Goal: Find specific page/section: Find specific page/section

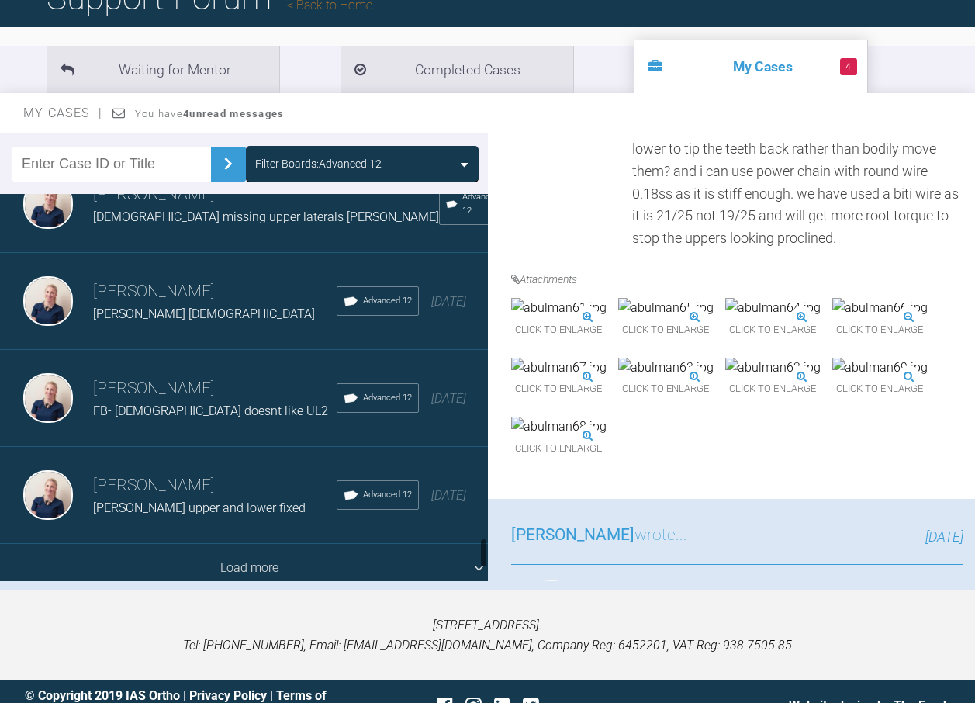
scroll to position [155, 0]
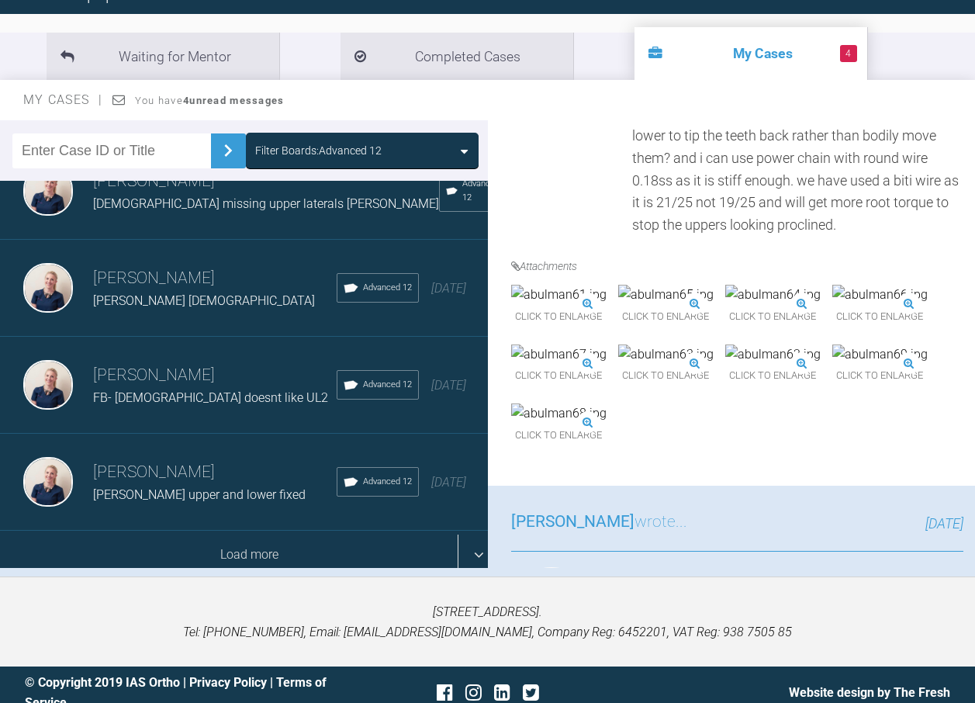
click at [234, 531] on div "Load more" at bounding box center [250, 555] width 500 height 48
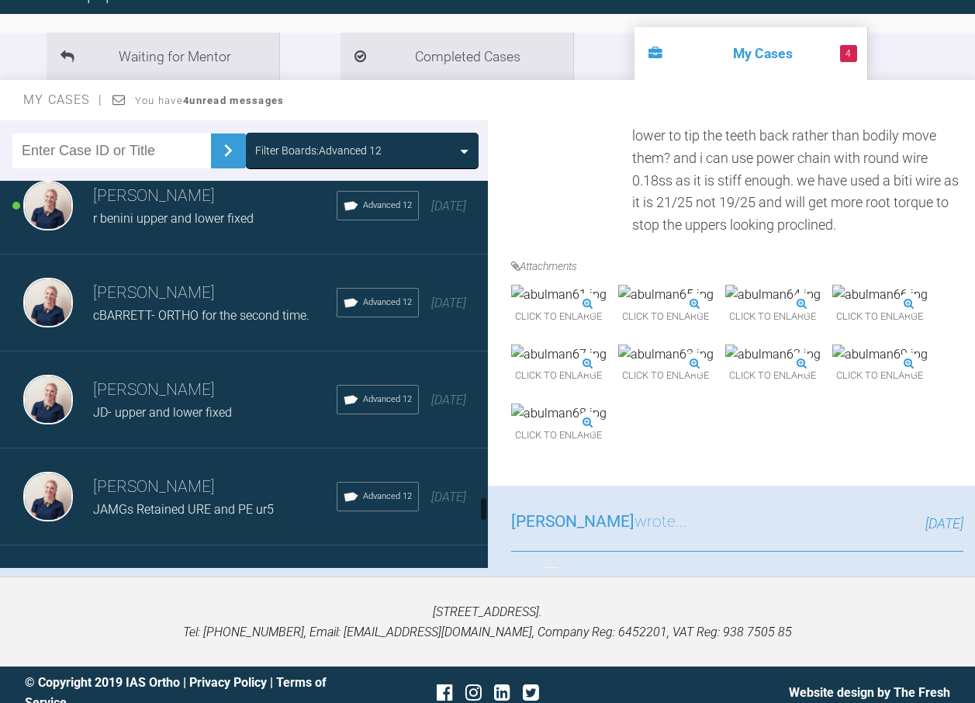
scroll to position [4757, 0]
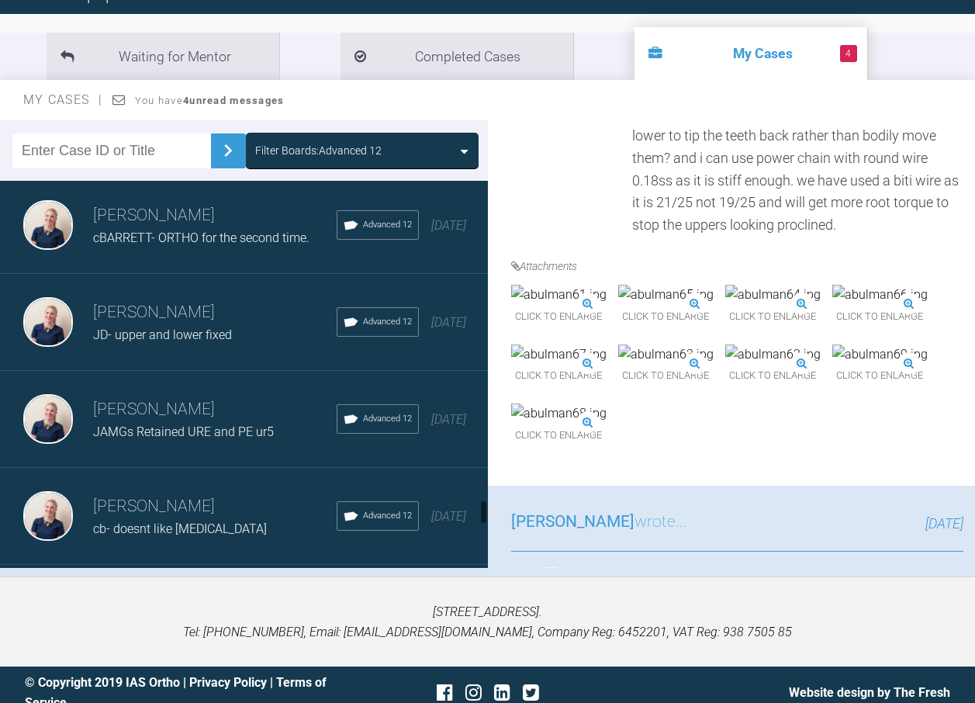
click at [182, 331] on span "JD- upper and lower fixed" at bounding box center [162, 334] width 139 height 15
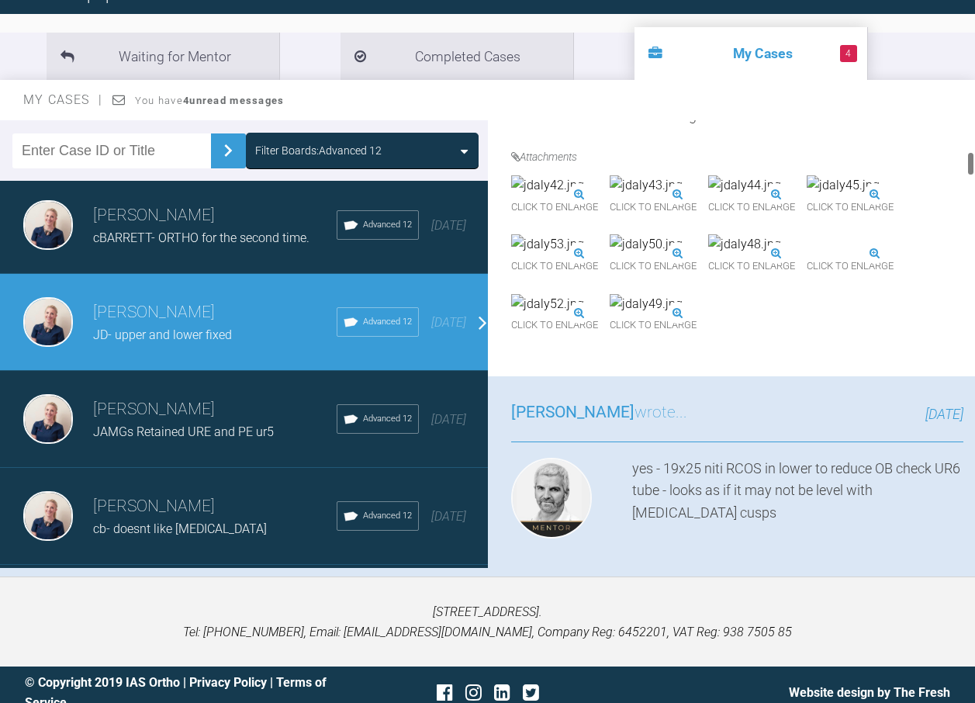
scroll to position [543, 0]
click at [683, 196] on img at bounding box center [646, 186] width 73 height 20
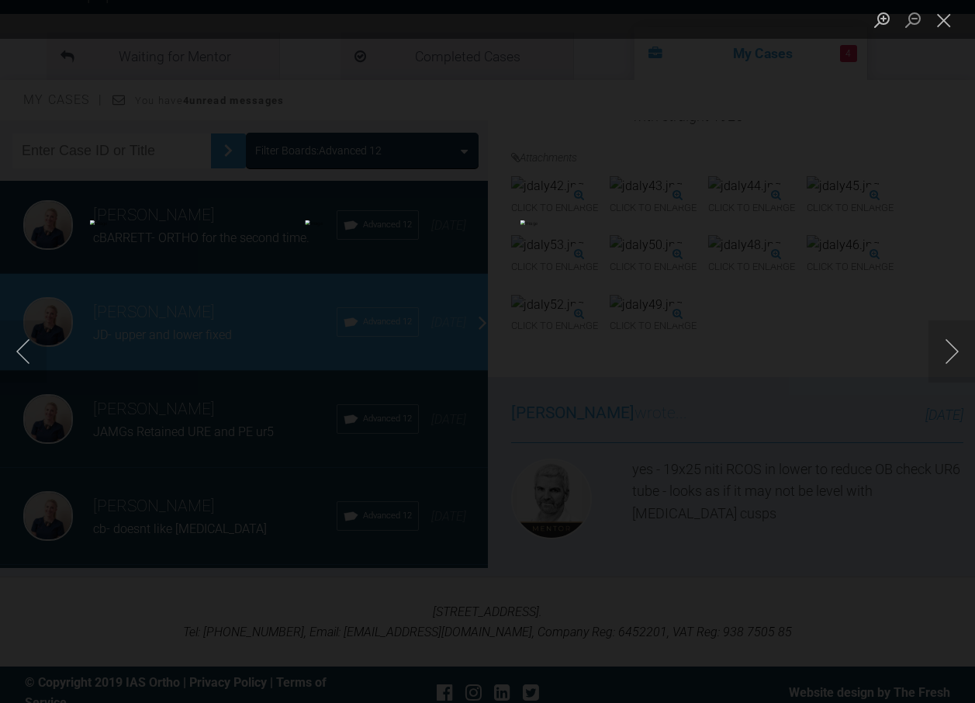
click at [497, 368] on img "Lightbox" at bounding box center [487, 351] width 365 height 263
click at [947, 33] on button "Close lightbox" at bounding box center [944, 19] width 31 height 27
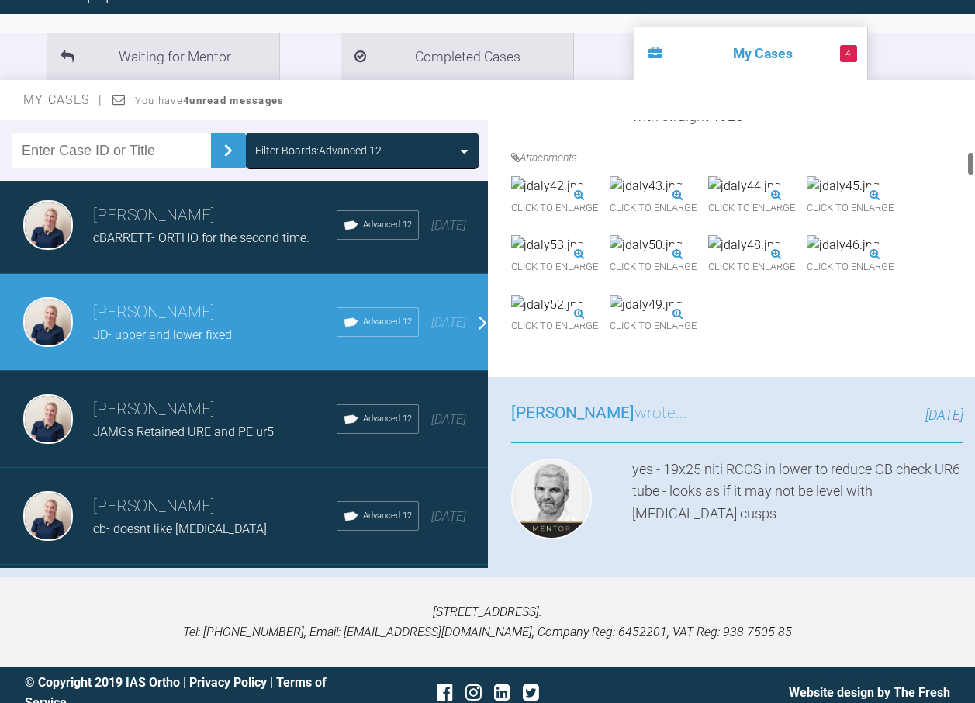
click at [807, 196] on img at bounding box center [843, 186] width 73 height 20
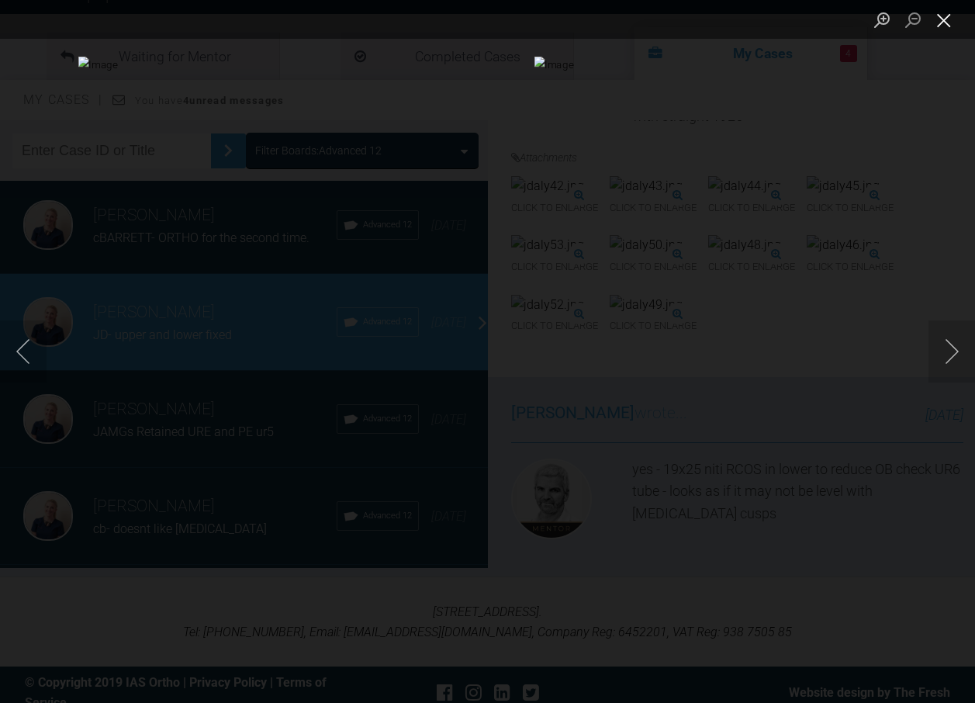
click at [937, 17] on button "Close lightbox" at bounding box center [944, 19] width 31 height 27
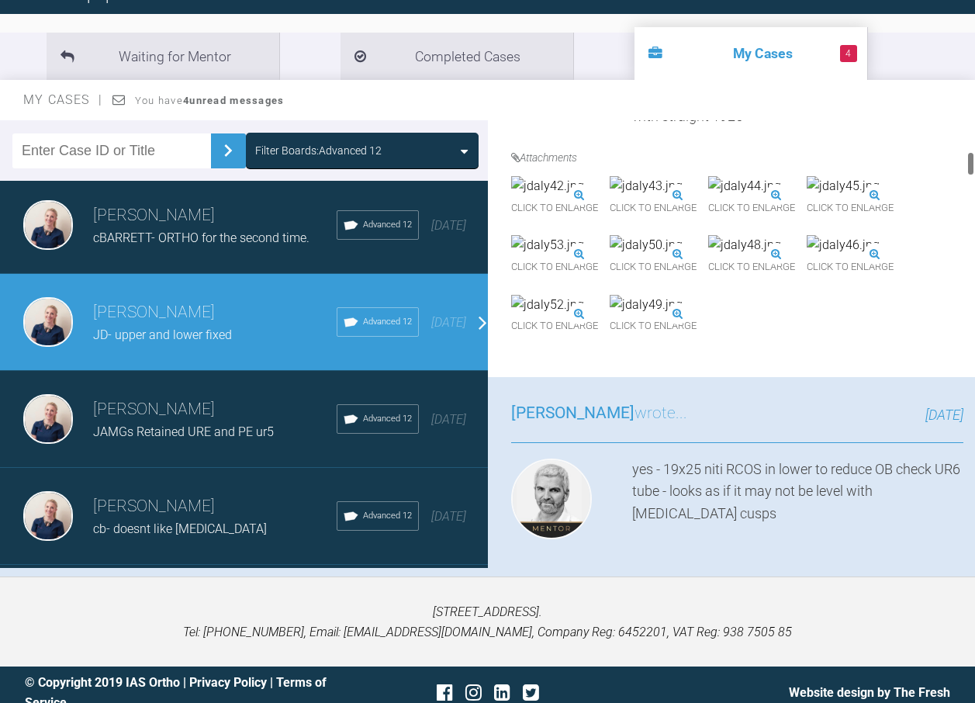
click at [807, 196] on img at bounding box center [843, 186] width 73 height 20
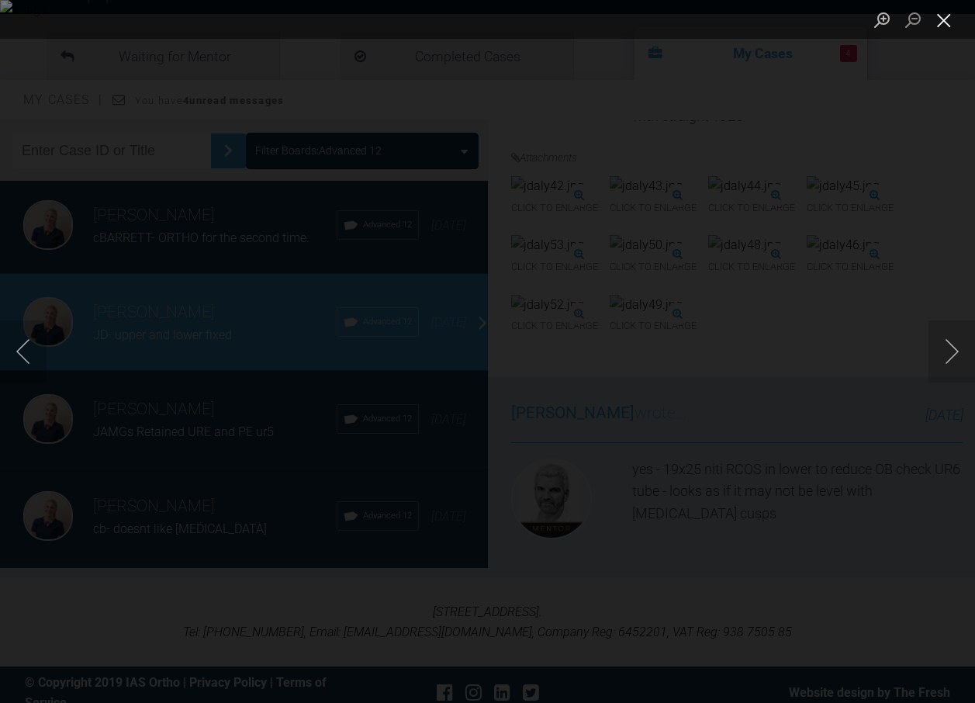
click at [944, 16] on button "Close lightbox" at bounding box center [944, 19] width 31 height 27
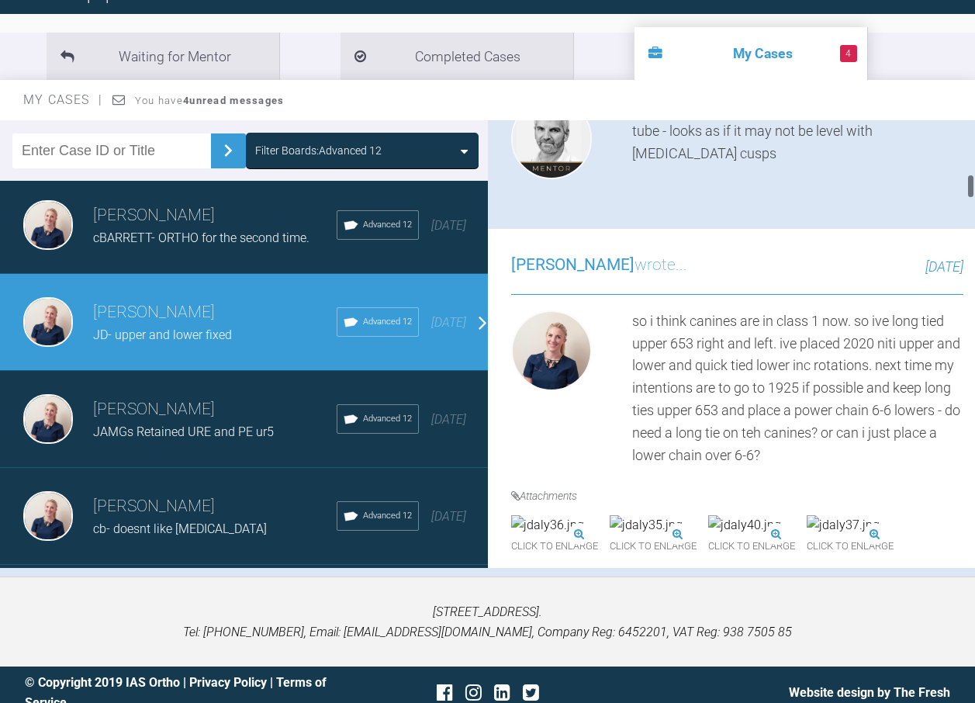
scroll to position [931, 0]
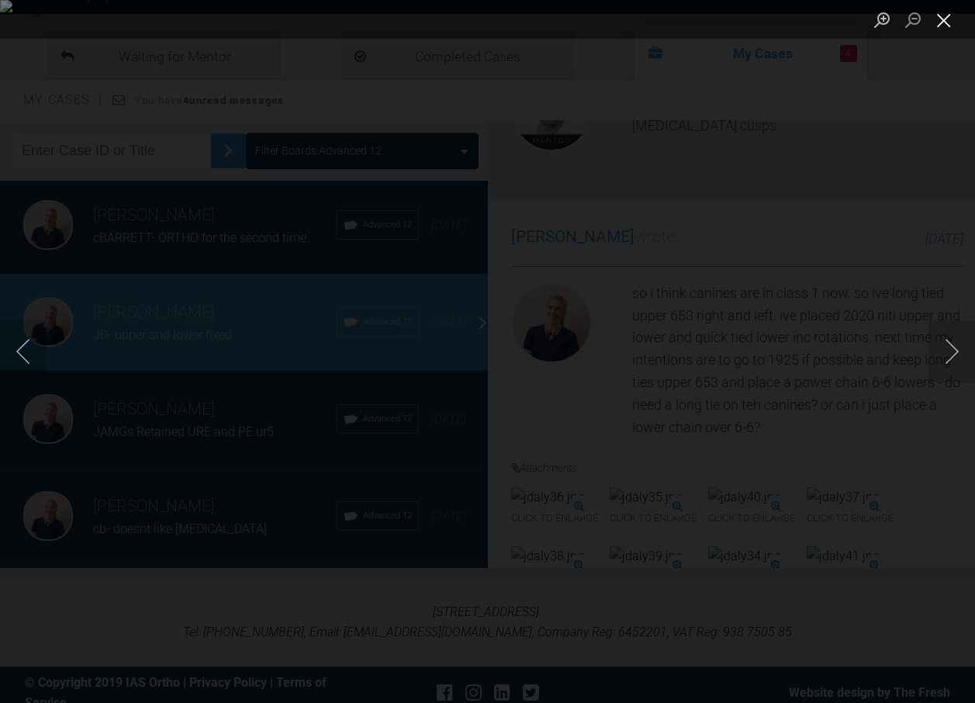
click at [951, 18] on button "Close lightbox" at bounding box center [944, 19] width 31 height 27
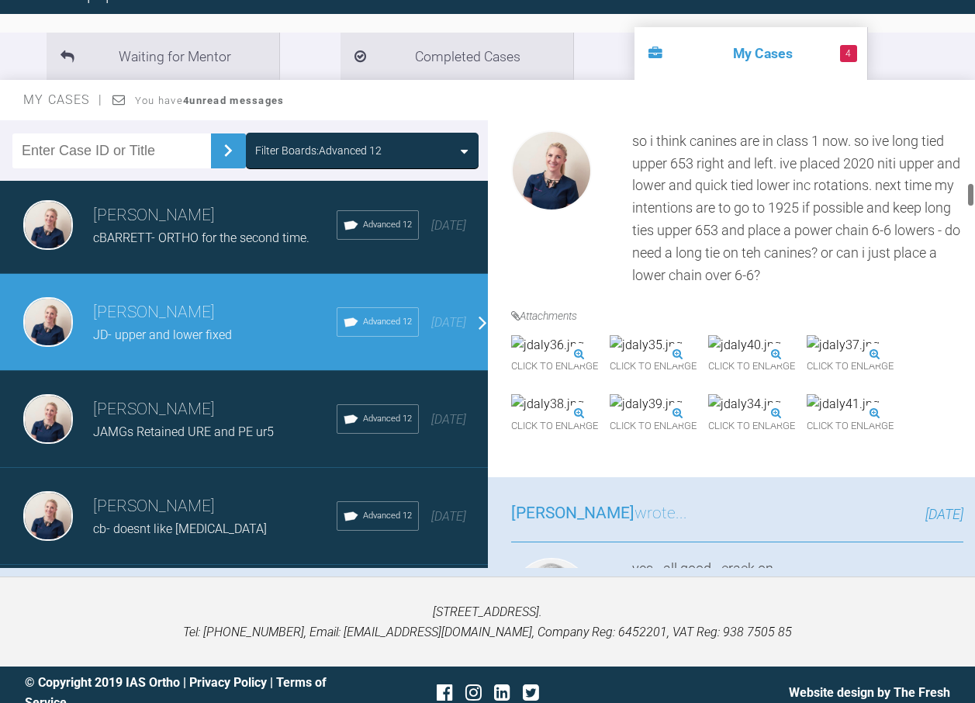
scroll to position [1086, 0]
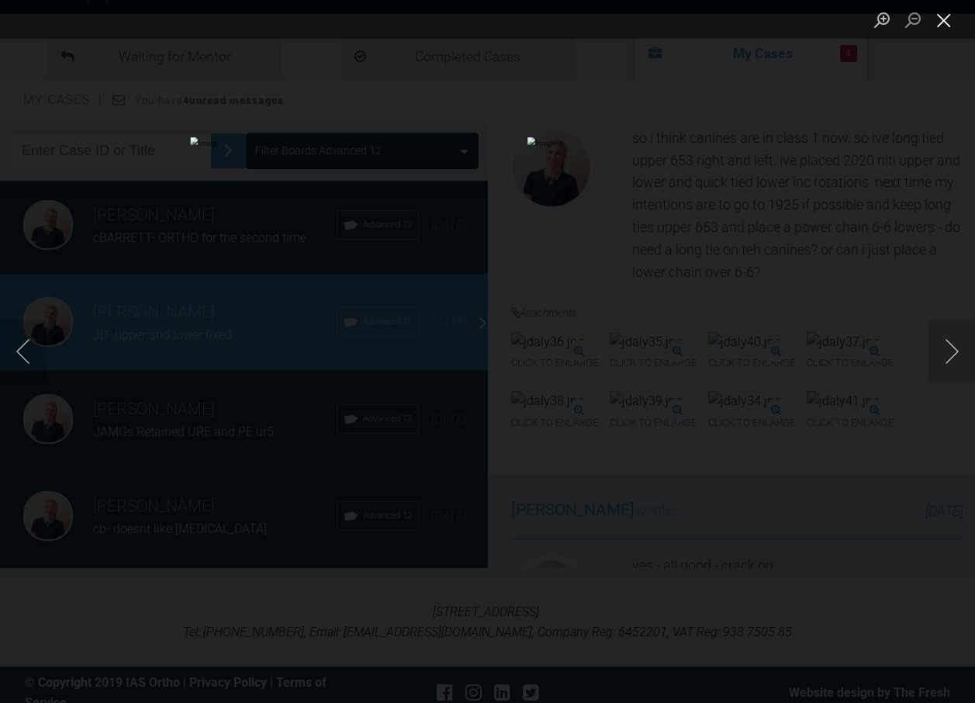
click at [949, 25] on button "Close lightbox" at bounding box center [944, 19] width 31 height 27
